Goal: Task Accomplishment & Management: Use online tool/utility

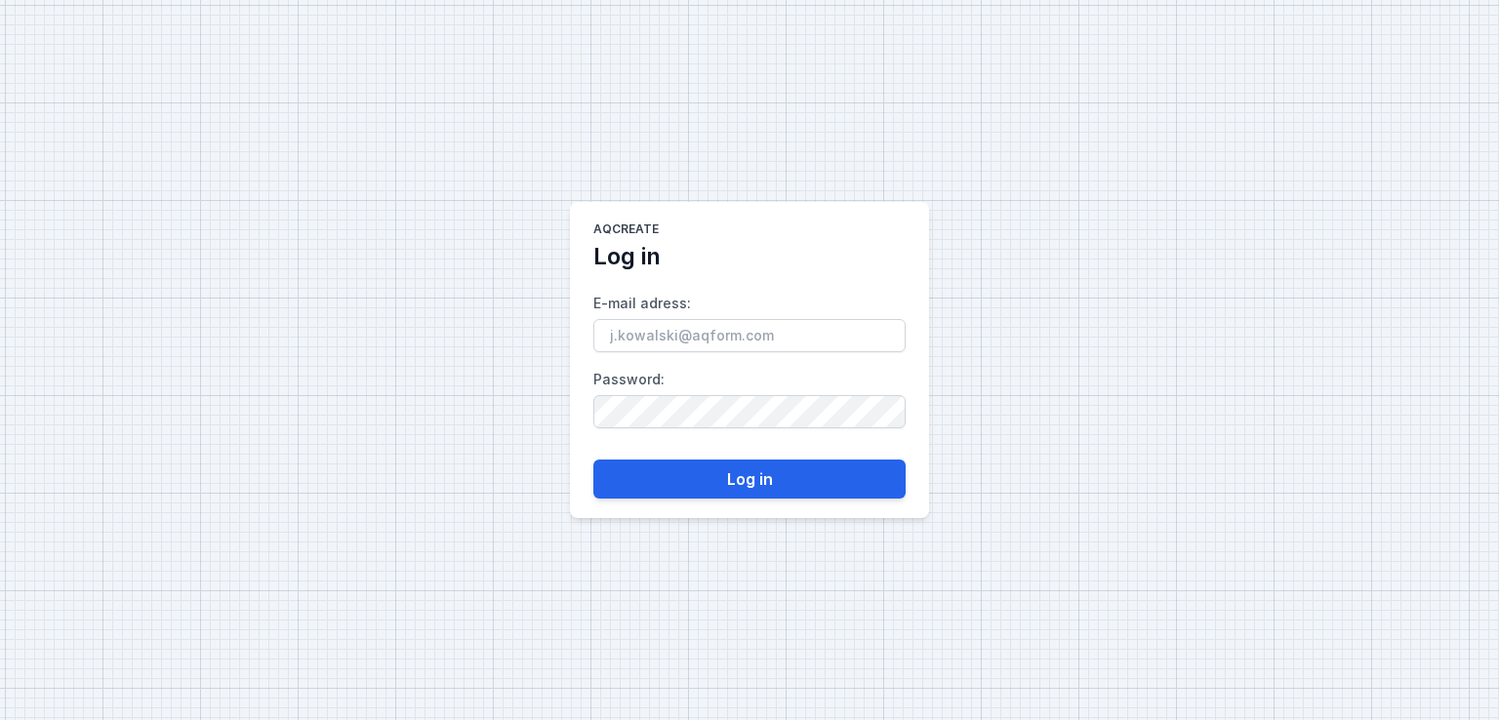
click at [726, 329] on input "E-mail adress :" at bounding box center [749, 335] width 312 height 33
type input "[EMAIL_ADDRESS][DOMAIN_NAME]"
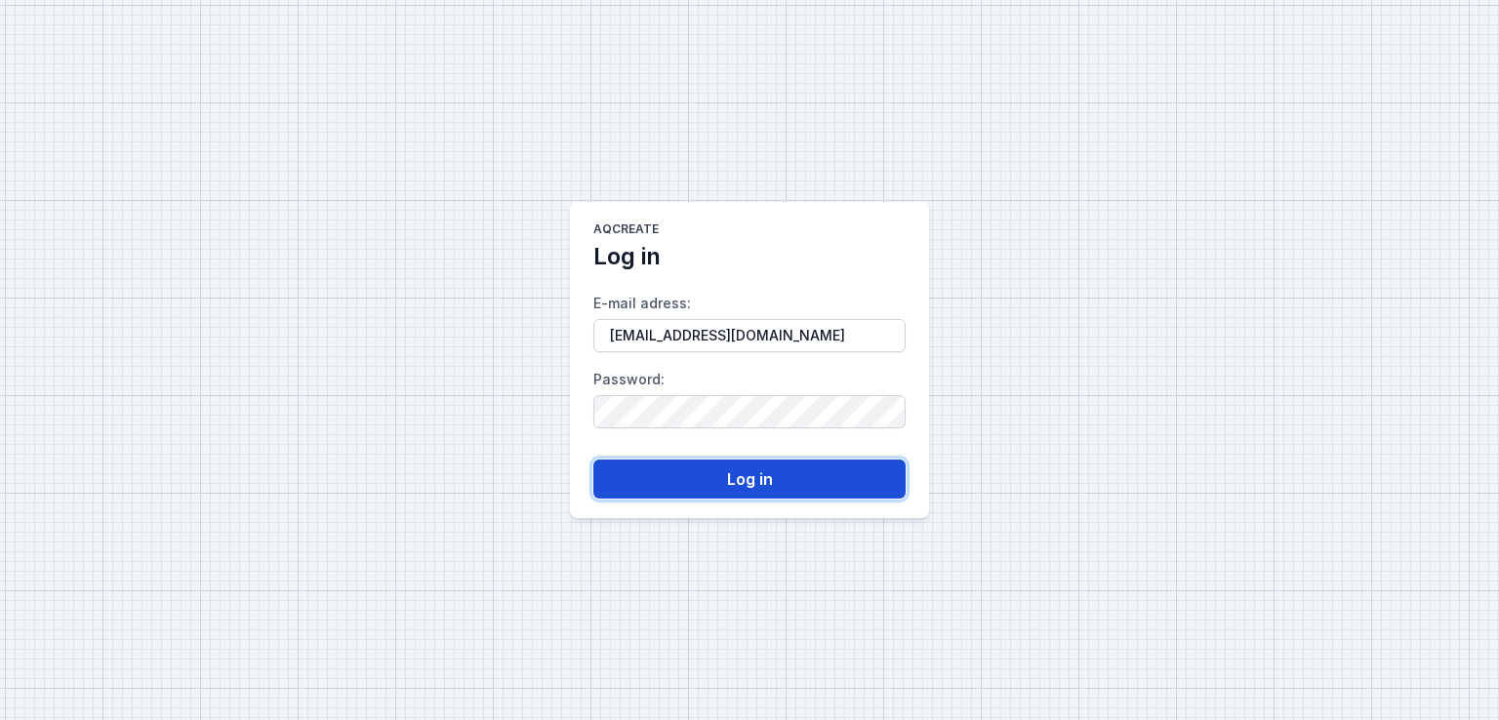
click at [720, 480] on button "Log in" at bounding box center [749, 479] width 312 height 39
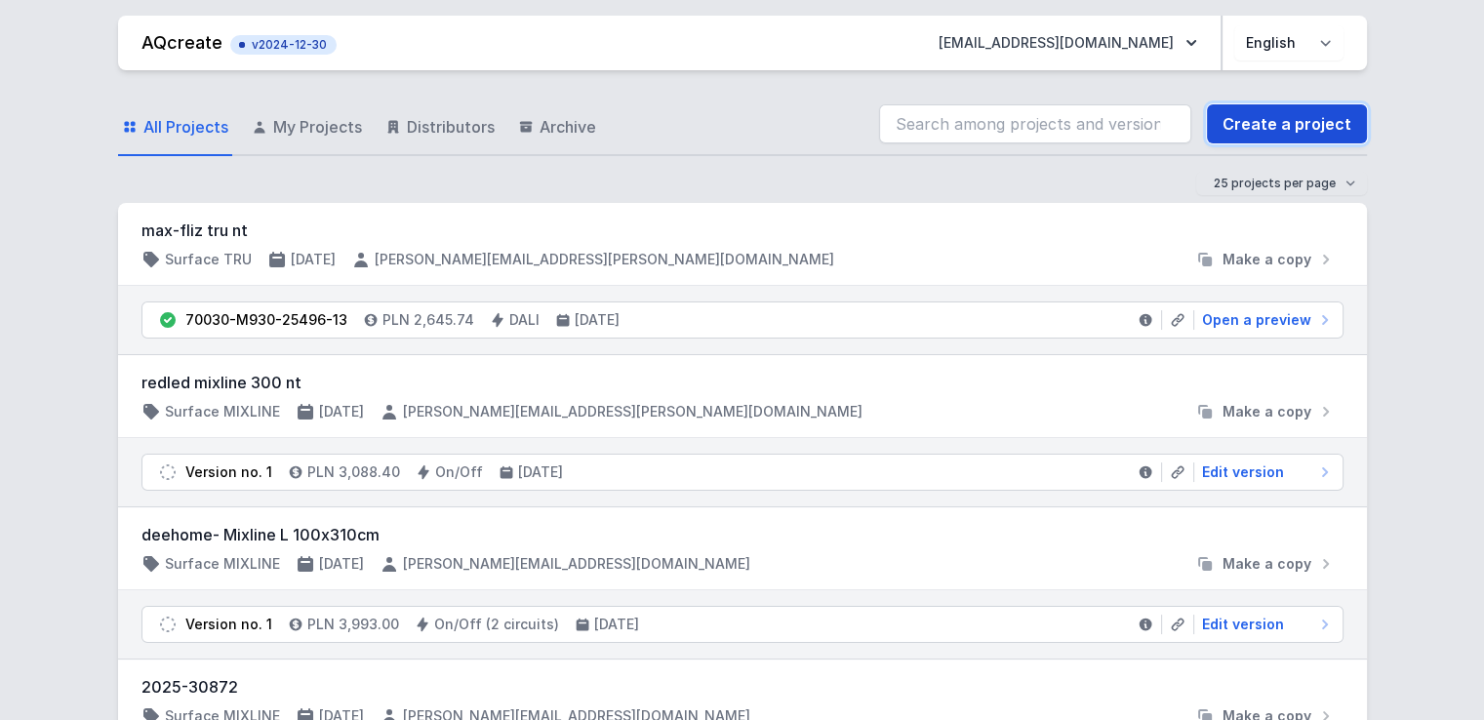
click at [1335, 116] on link "Create a project" at bounding box center [1287, 123] width 160 height 39
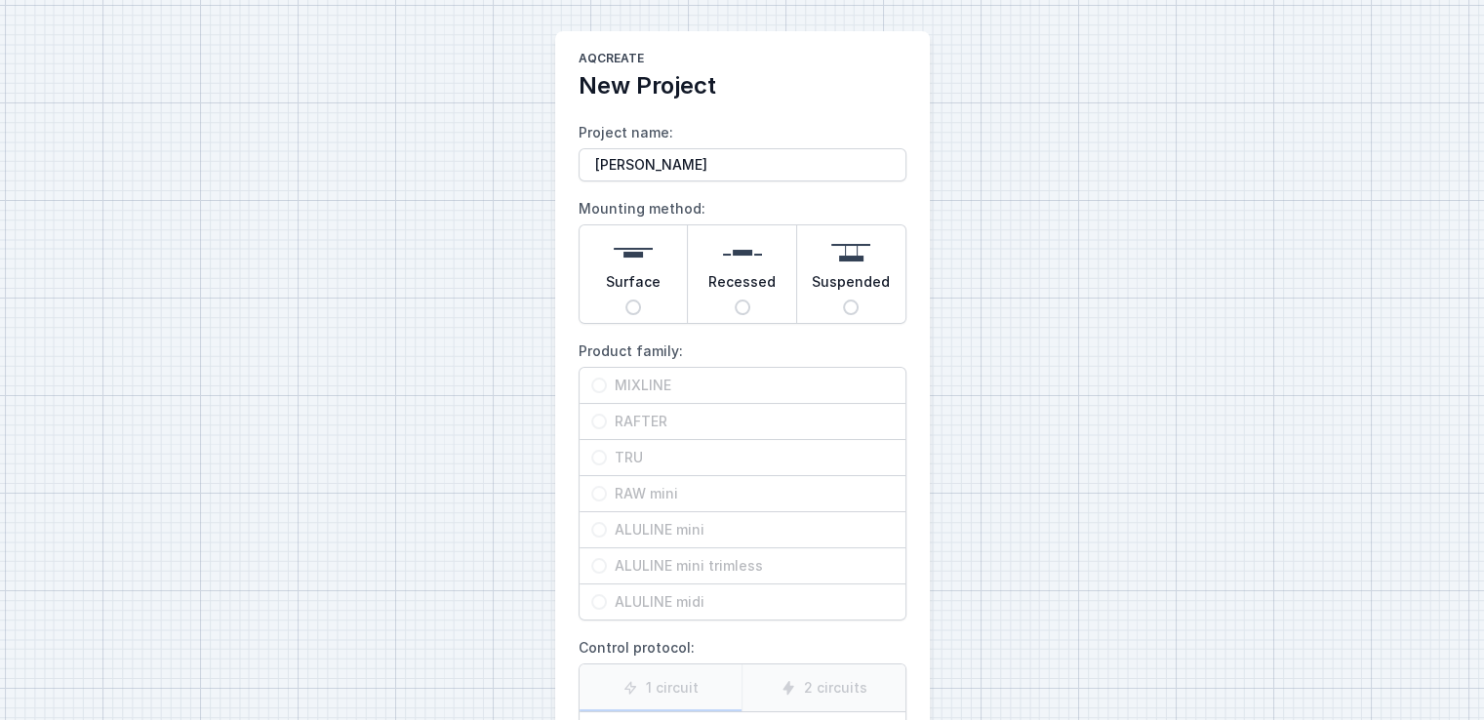
type input "[PERSON_NAME]"
click at [641, 265] on img at bounding box center [633, 252] width 39 height 39
click at [641, 300] on input "Surface" at bounding box center [633, 308] width 16 height 16
radio input "true"
click at [604, 464] on div "TRU" at bounding box center [743, 457] width 326 height 35
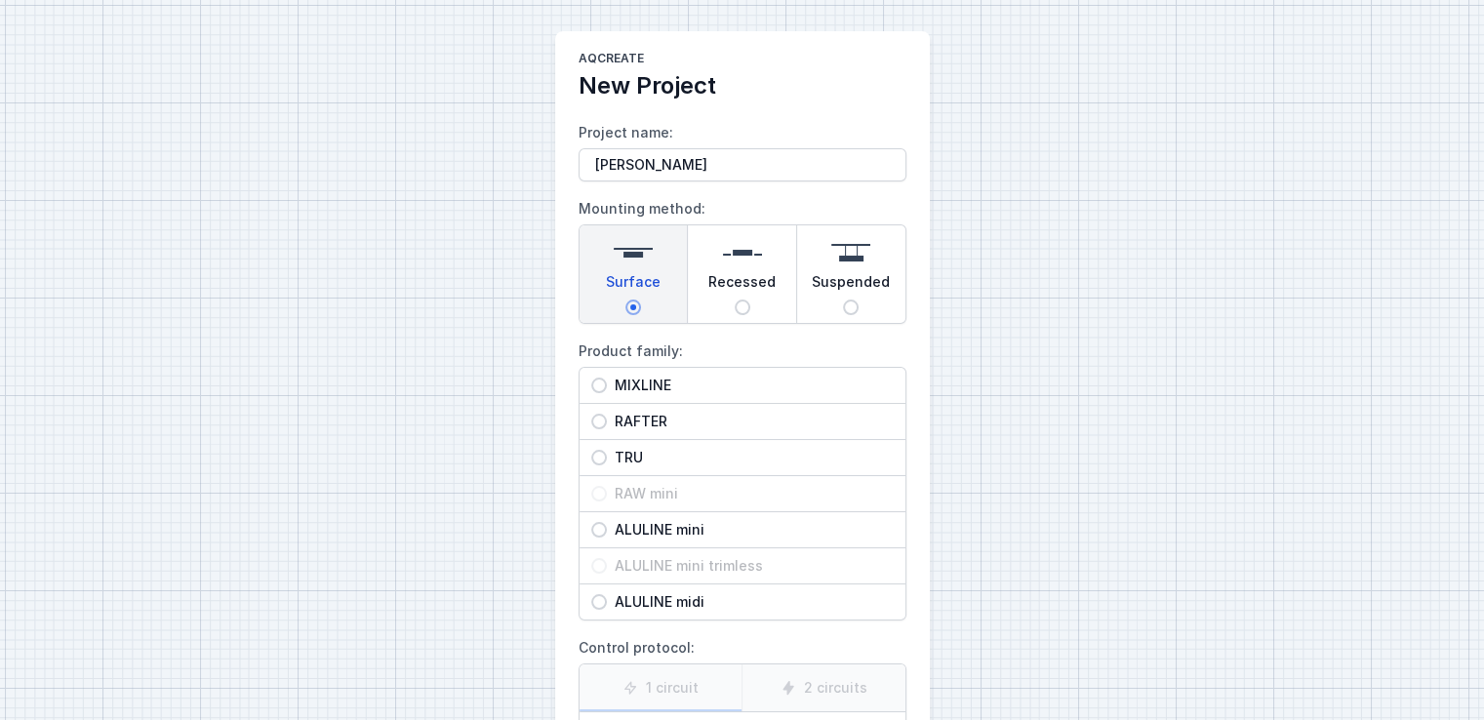
click at [604, 464] on input "TRU" at bounding box center [599, 458] width 16 height 16
radio input "true"
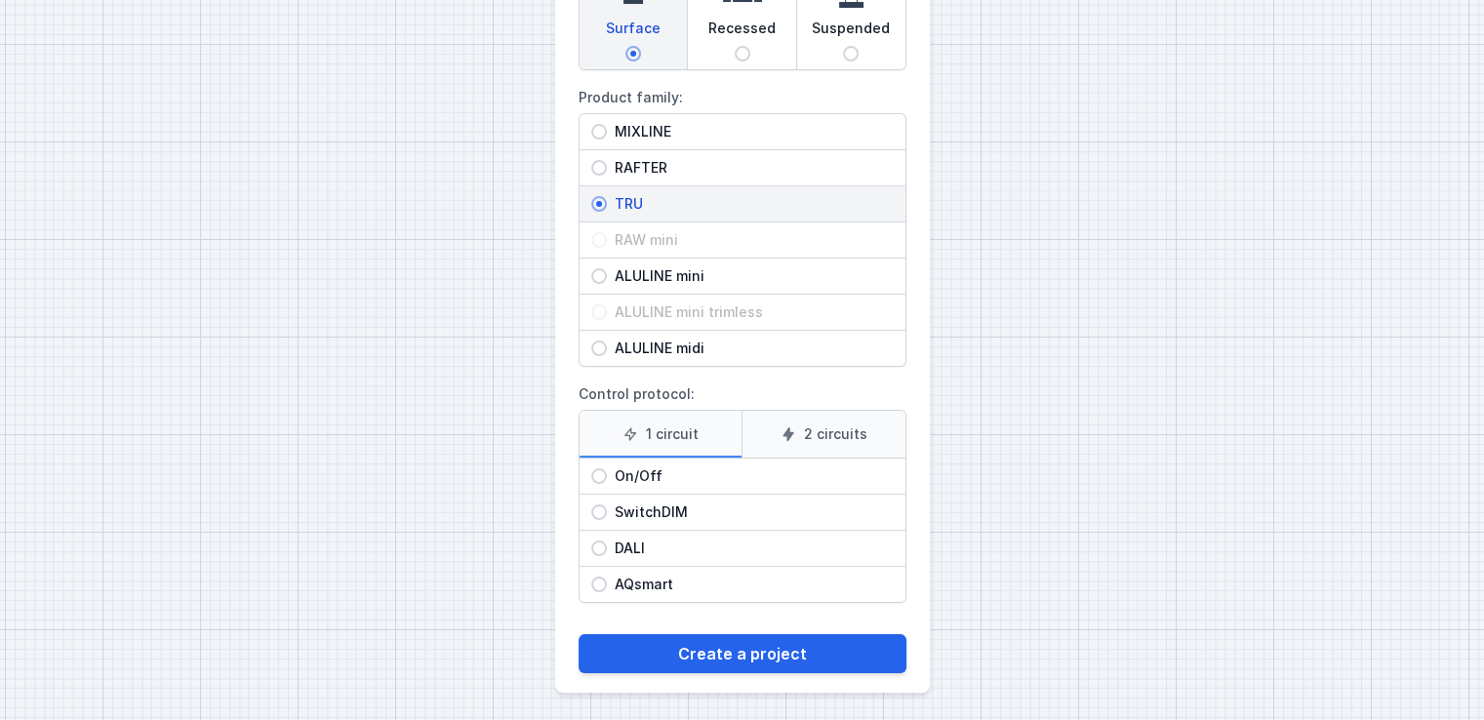
click at [654, 475] on span "On/Off" at bounding box center [750, 476] width 287 height 20
click at [607, 475] on input "On/Off" at bounding box center [599, 476] width 16 height 16
radio input "true"
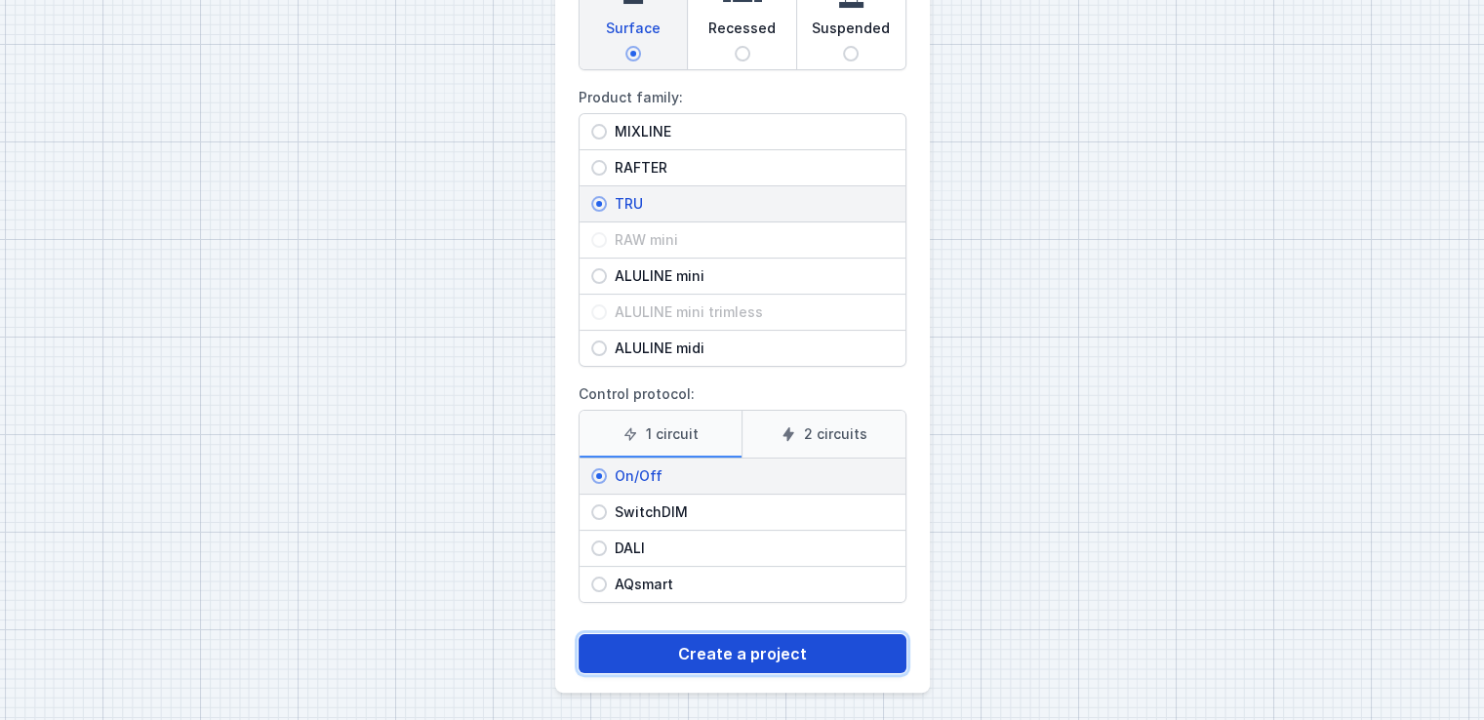
click at [679, 642] on button "Create a project" at bounding box center [743, 653] width 328 height 39
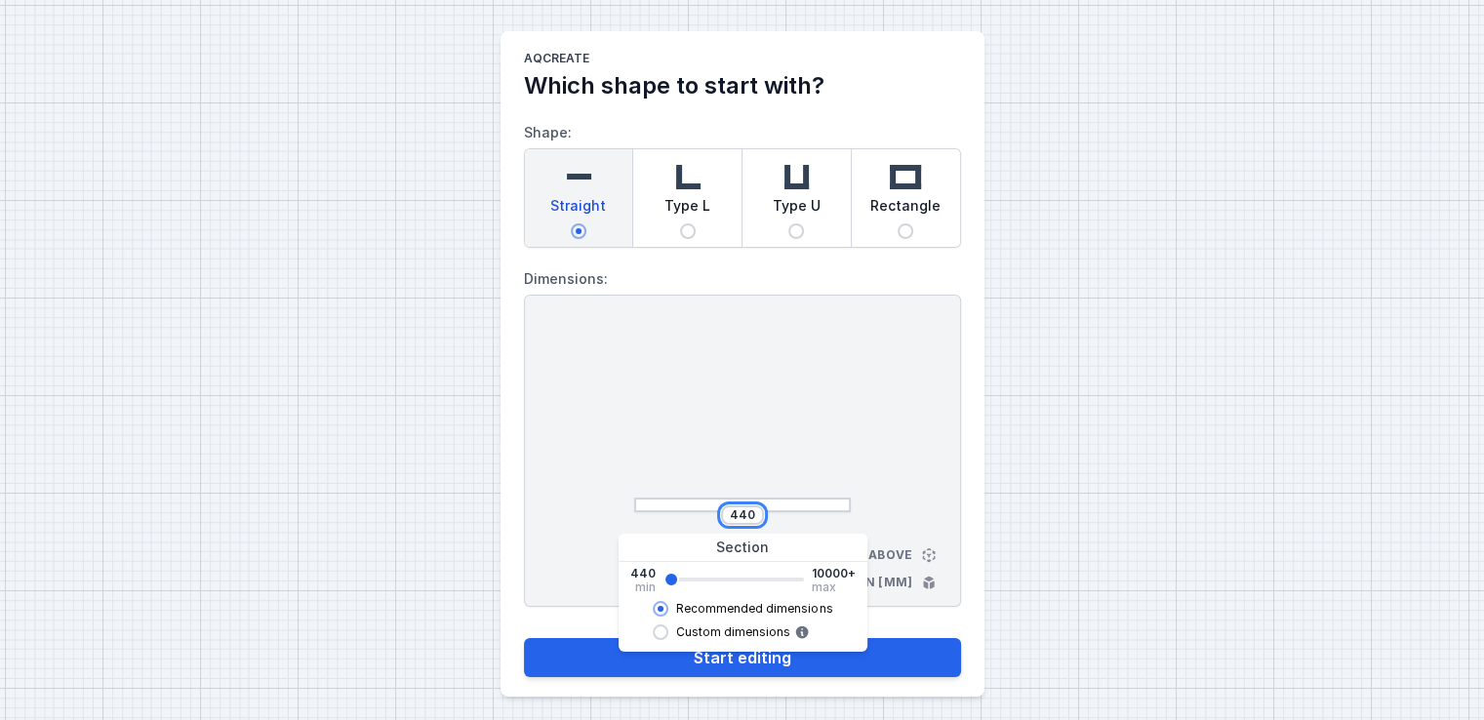
drag, startPoint x: 753, startPoint y: 510, endPoint x: 496, endPoint y: 415, distance: 274.8
click at [496, 415] on div "AQcreate Which shape to start with? Shape: Straight Type L Type U Rectangle Dim…" at bounding box center [742, 364] width 1484 height 728
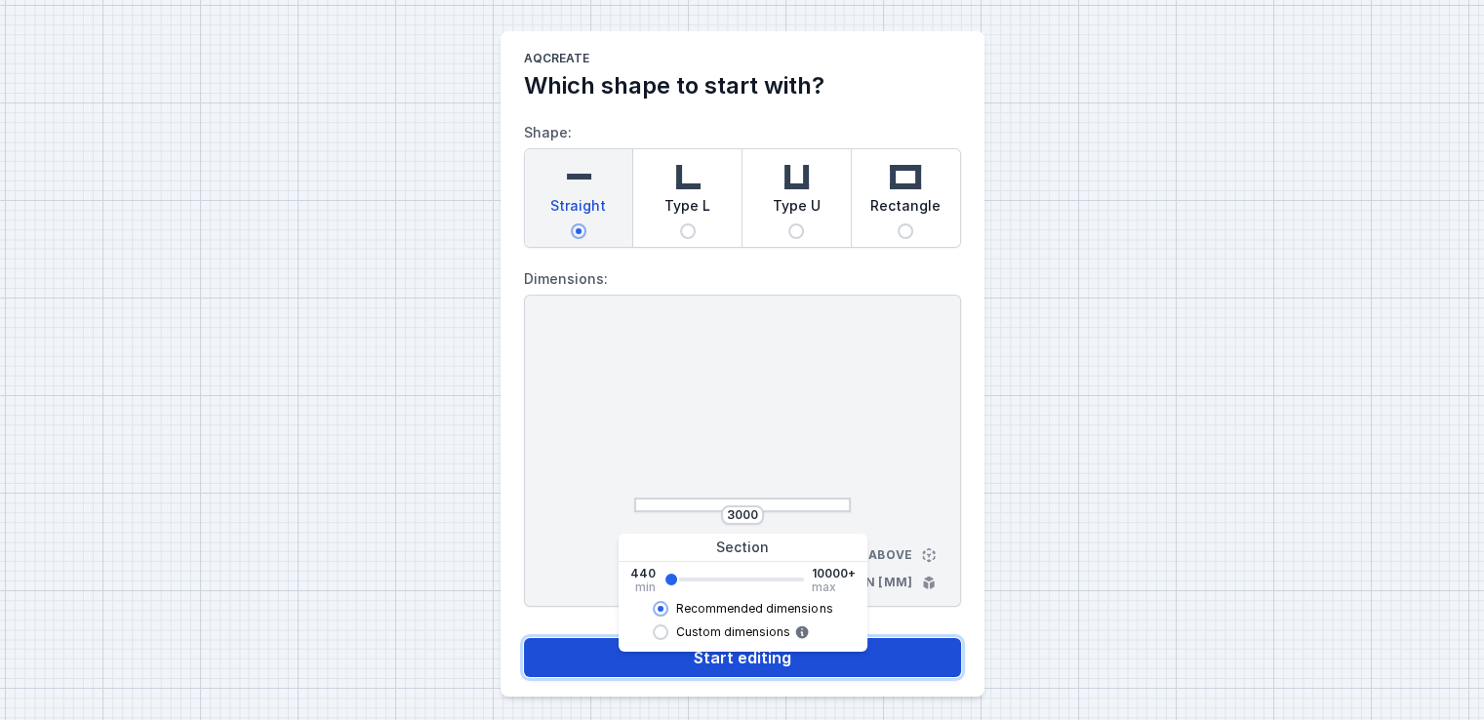
type input "2962"
click at [589, 661] on button "Start editing" at bounding box center [742, 657] width 437 height 39
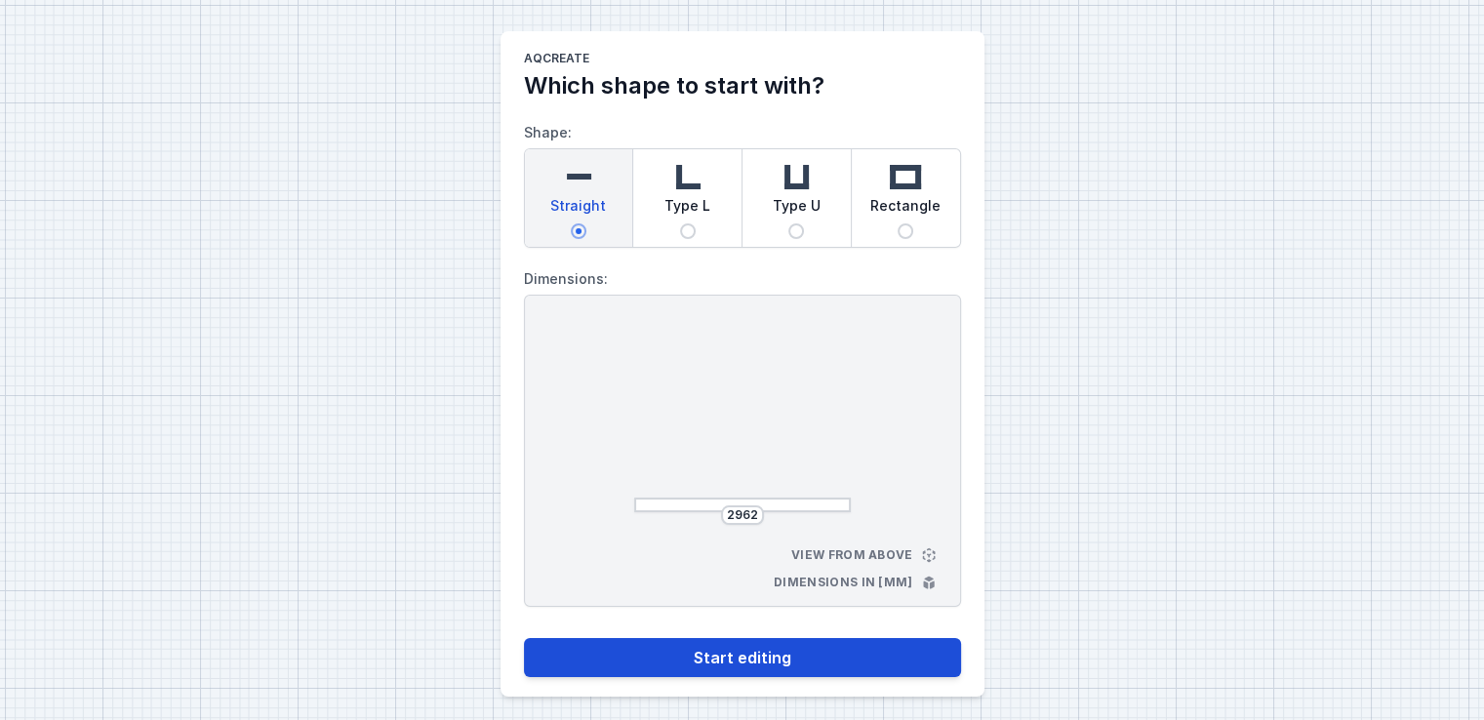
select select "M"
select select "3000"
select select "opal"
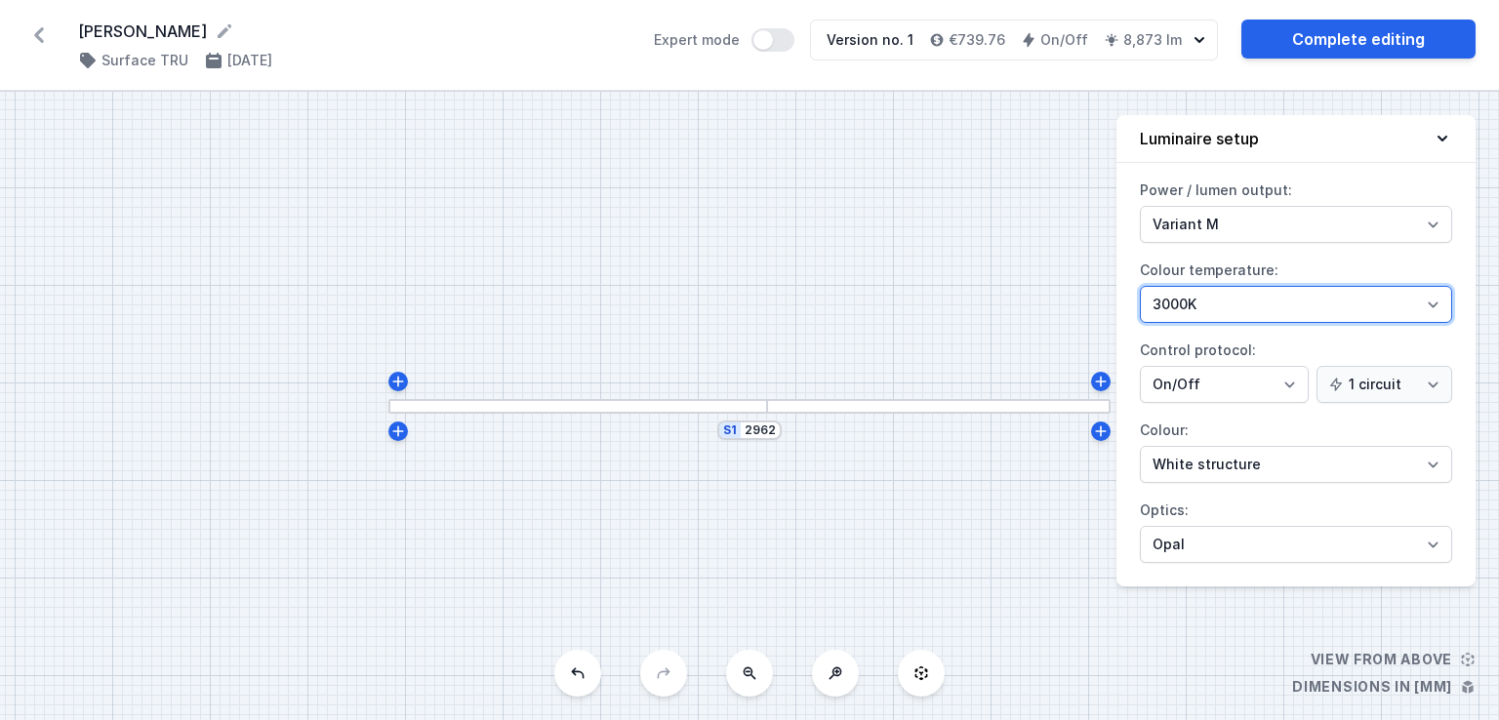
click at [1231, 304] on select "4000K 3000K 2700K" at bounding box center [1296, 304] width 312 height 37
select select "4000"
click at [1140, 286] on select "4000K 3000K 2700K" at bounding box center [1296, 304] width 312 height 37
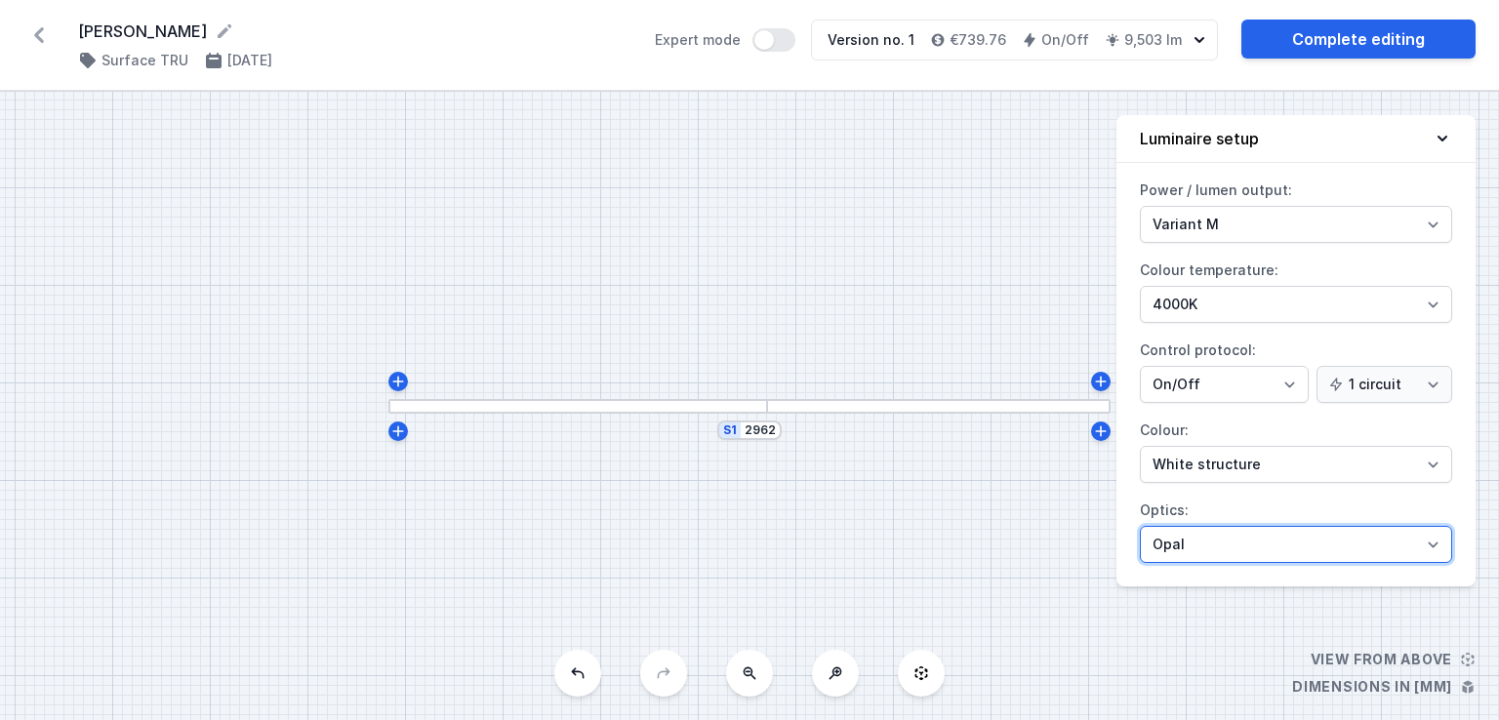
click at [1195, 546] on select "Microprism Opal" at bounding box center [1296, 544] width 312 height 37
select select "microprism"
click at [1140, 526] on select "Microprism Opal" at bounding box center [1296, 544] width 312 height 37
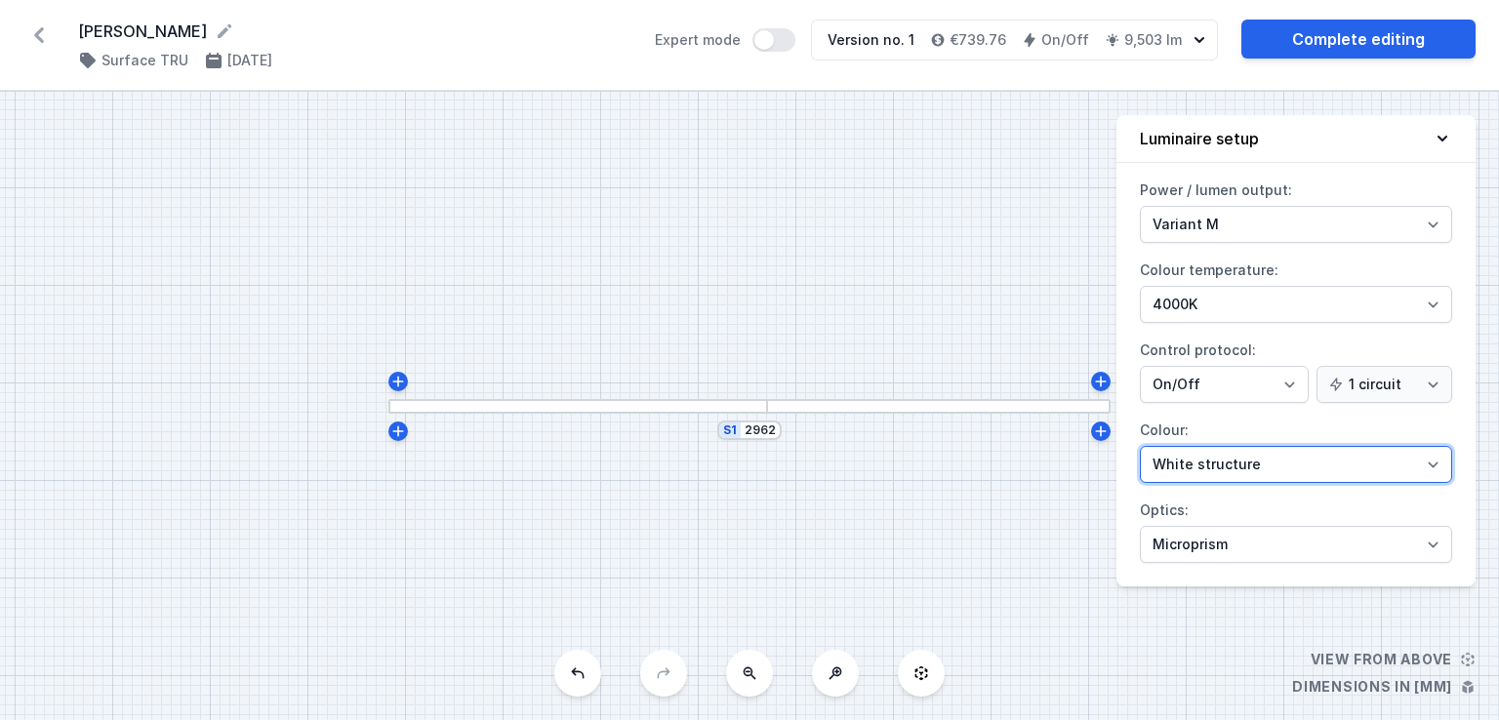
click at [1237, 454] on select "White structure Black structure Gold structure Copper Gray Another colour (from…" at bounding box center [1296, 464] width 312 height 37
click at [1140, 446] on select "White structure Black structure Gold structure Copper Gray Another colour (from…" at bounding box center [1296, 464] width 312 height 37
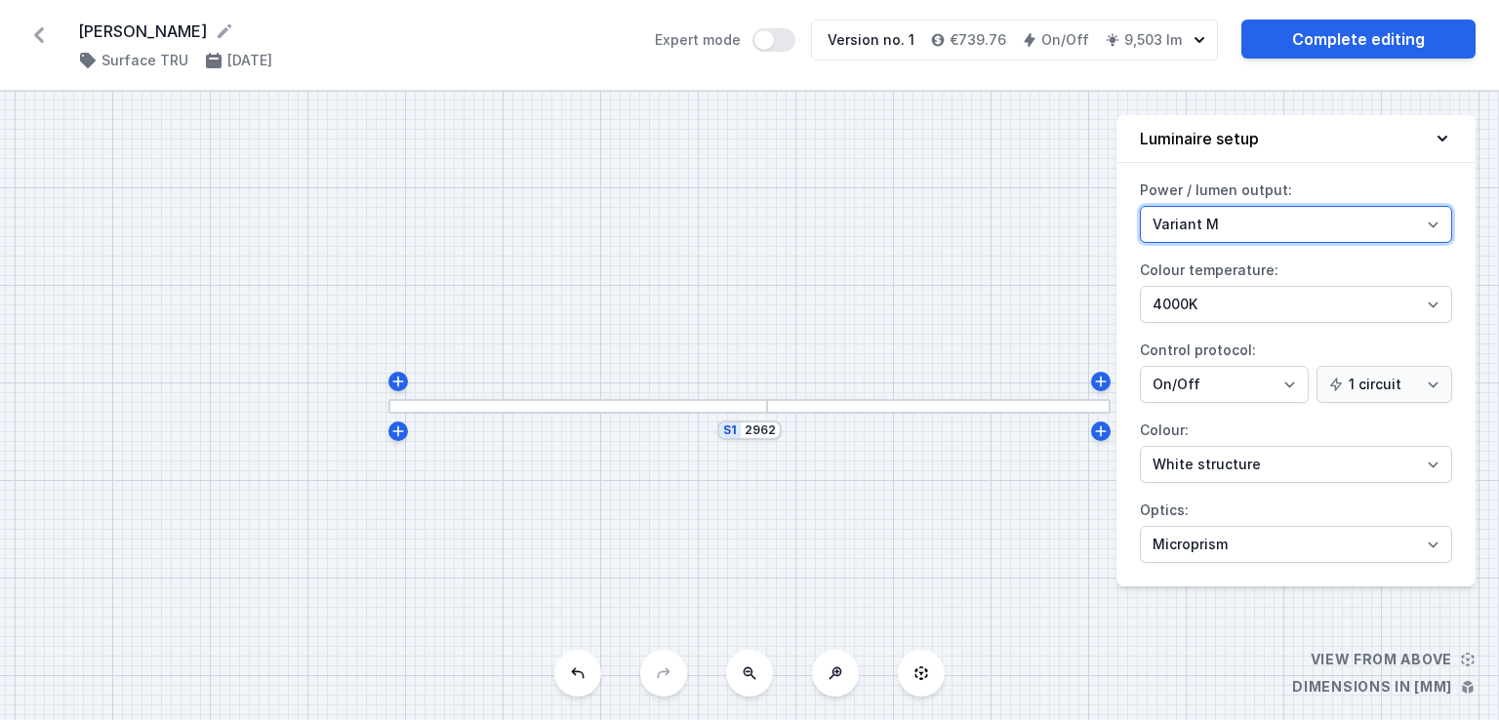
click at [1227, 214] on select "Variant L Variant M" at bounding box center [1296, 224] width 312 height 37
click at [1202, 216] on select "Variant L Variant M" at bounding box center [1296, 224] width 312 height 37
select select "L"
click at [1140, 206] on select "Variant L Variant M" at bounding box center [1296, 224] width 312 height 37
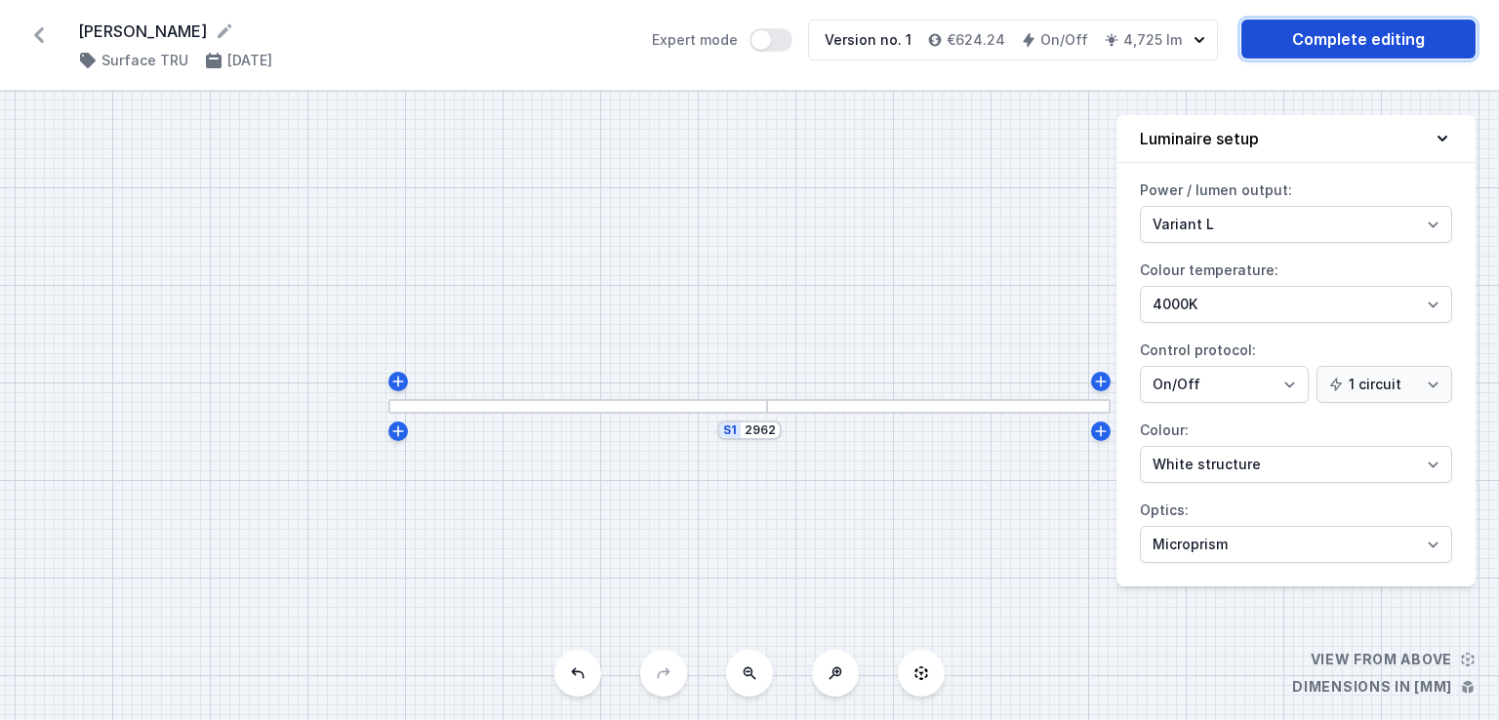
click at [1341, 29] on link "Complete editing" at bounding box center [1358, 39] width 234 height 39
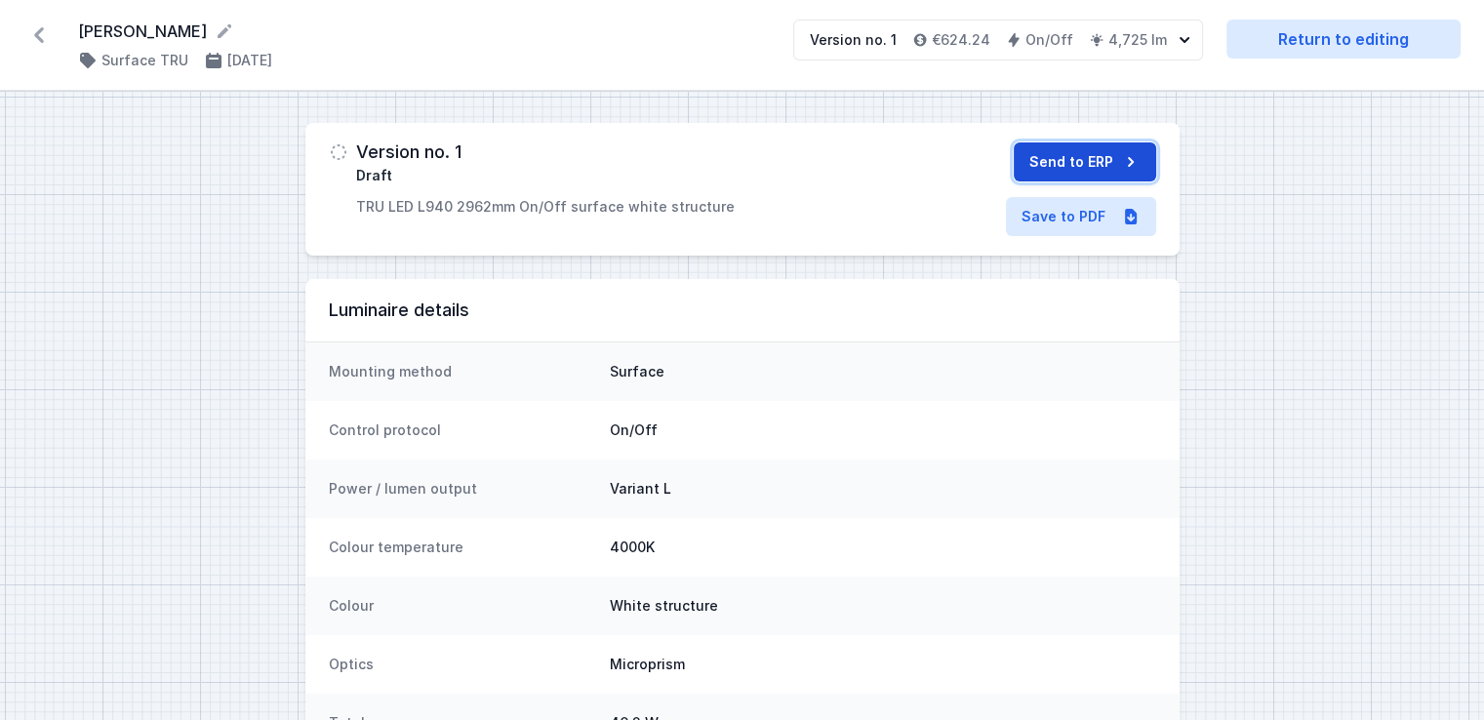
click at [1092, 161] on button "Send to ERP" at bounding box center [1085, 161] width 142 height 39
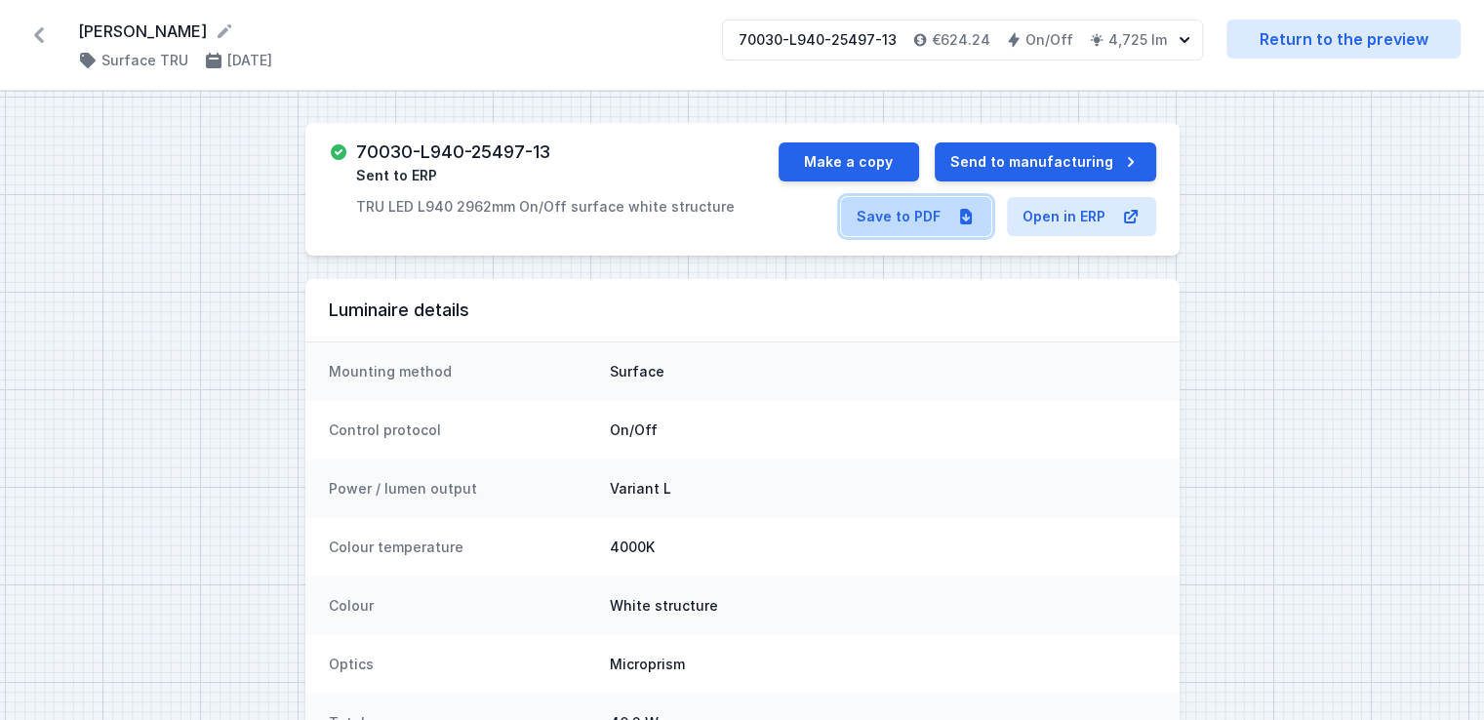
click at [909, 216] on link "Save to PDF" at bounding box center [916, 216] width 150 height 39
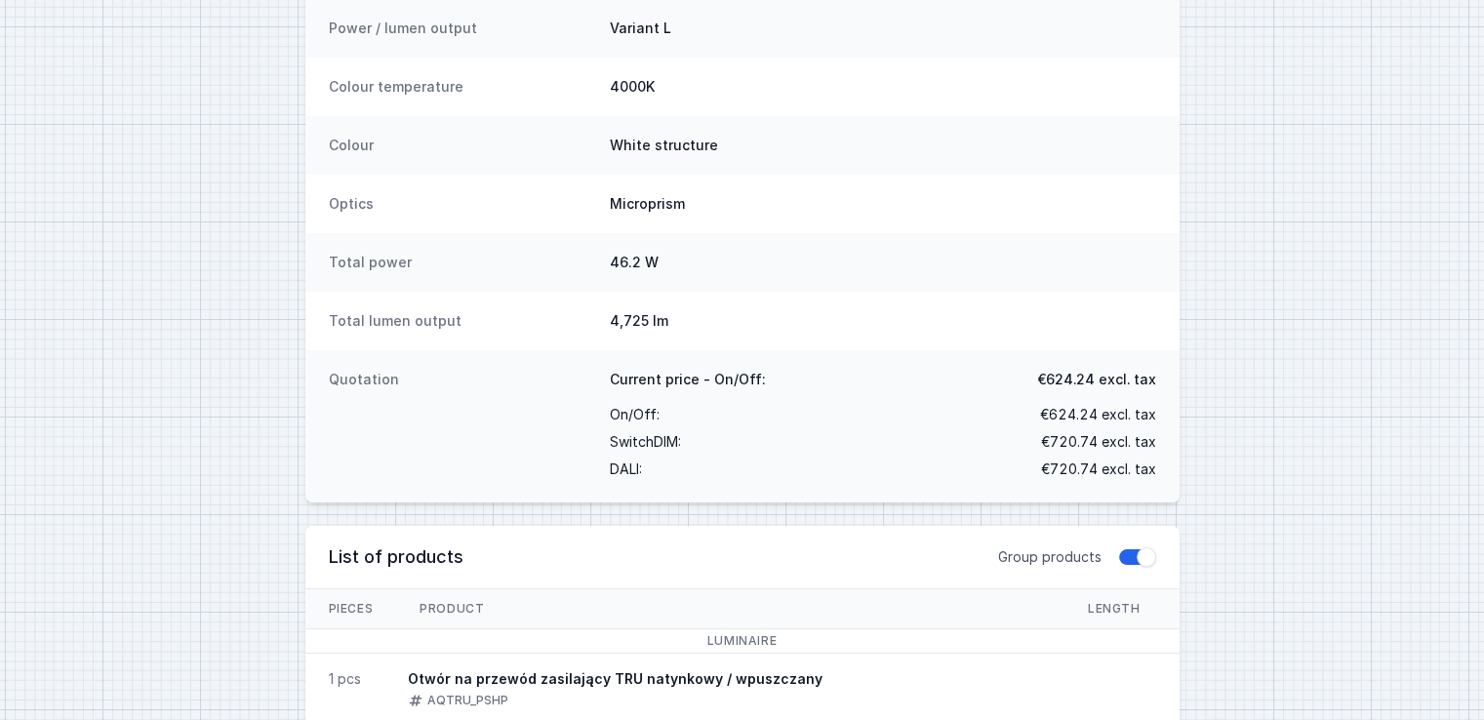
scroll to position [461, 0]
